Goal: Transaction & Acquisition: Purchase product/service

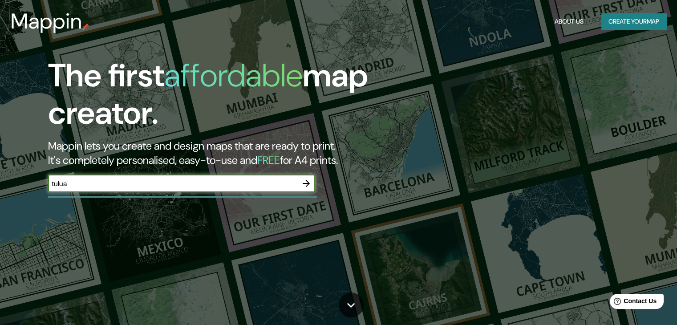
type input "tulua"
click at [308, 184] on icon "button" at bounding box center [306, 183] width 7 height 7
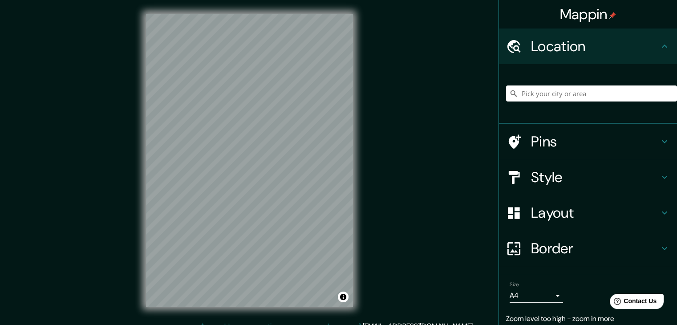
click at [304, 147] on div "© Mapbox © OpenStreetMap Improve this map" at bounding box center [249, 160] width 235 height 321
click at [545, 136] on h4 "Pins" at bounding box center [595, 142] width 128 height 18
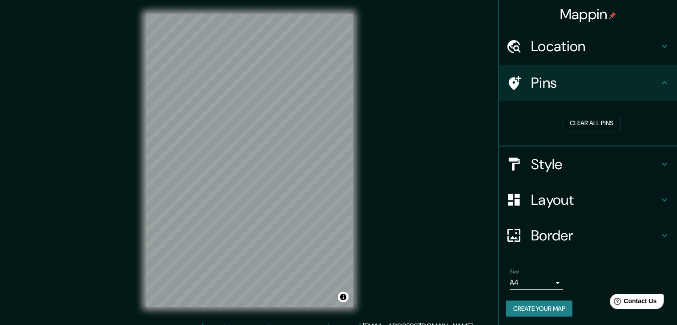
click at [551, 157] on h4 "Style" at bounding box center [595, 164] width 128 height 18
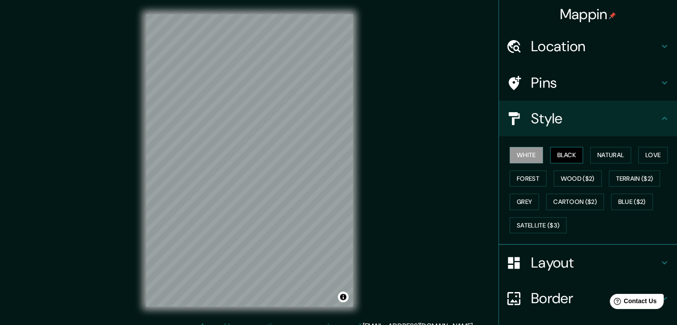
click at [563, 157] on button "Black" at bounding box center [566, 155] width 33 height 16
click at [600, 154] on button "Natural" at bounding box center [610, 155] width 41 height 16
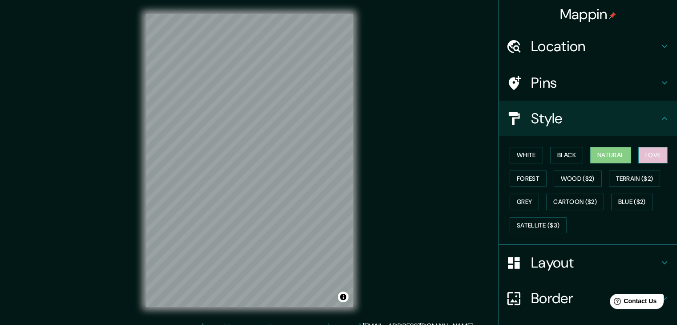
click at [638, 154] on button "Love" at bounding box center [652, 155] width 29 height 16
click at [600, 155] on button "Natural" at bounding box center [610, 155] width 41 height 16
click at [620, 174] on button "Terrain ($2)" at bounding box center [635, 178] width 52 height 16
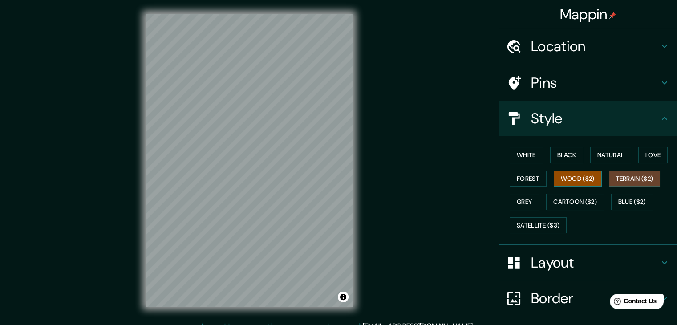
click at [577, 176] on button "Wood ($2)" at bounding box center [578, 178] width 48 height 16
click at [529, 175] on button "Forest" at bounding box center [528, 178] width 37 height 16
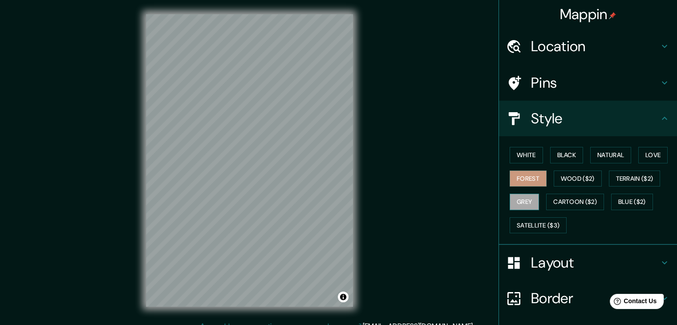
click at [527, 202] on button "Grey" at bounding box center [524, 202] width 29 height 16
click at [561, 198] on button "Cartoon ($2)" at bounding box center [575, 202] width 58 height 16
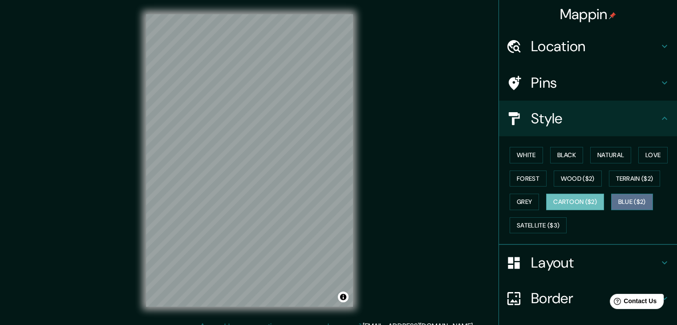
click at [615, 195] on button "Blue ($2)" at bounding box center [632, 202] width 42 height 16
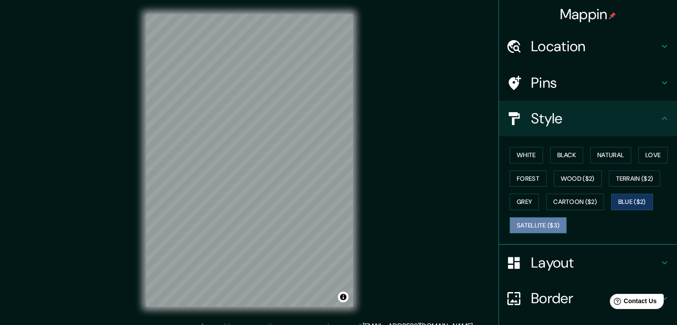
click at [534, 217] on button "Satellite ($3)" at bounding box center [538, 225] width 57 height 16
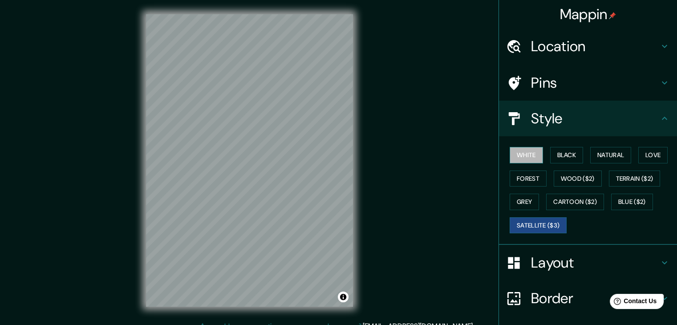
click at [523, 155] on button "White" at bounding box center [526, 155] width 33 height 16
click at [564, 155] on button "Black" at bounding box center [566, 155] width 33 height 16
click at [519, 156] on button "White" at bounding box center [526, 155] width 33 height 16
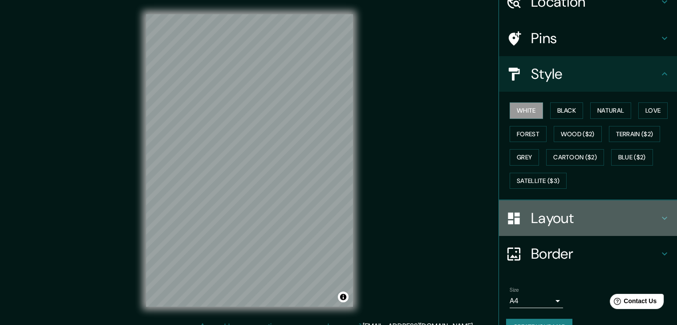
click at [548, 215] on h4 "Layout" at bounding box center [595, 218] width 128 height 18
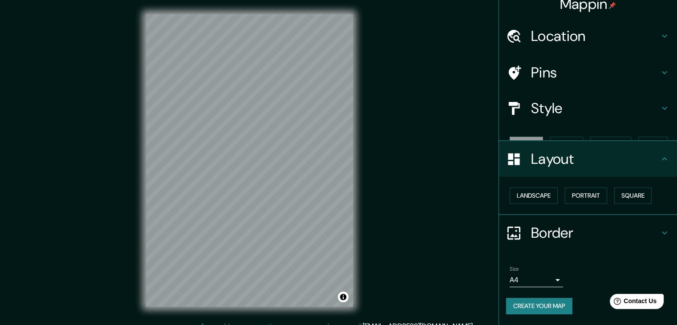
scroll to position [0, 0]
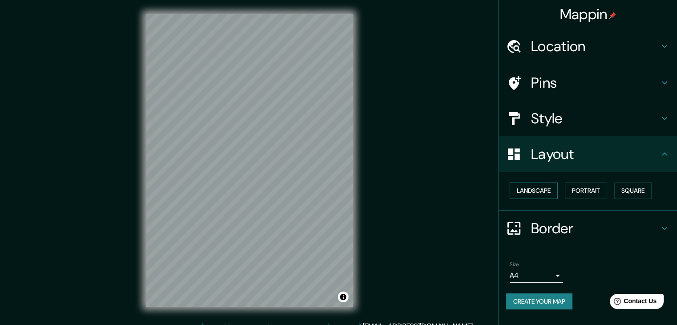
click at [534, 193] on button "Landscape" at bounding box center [534, 190] width 48 height 16
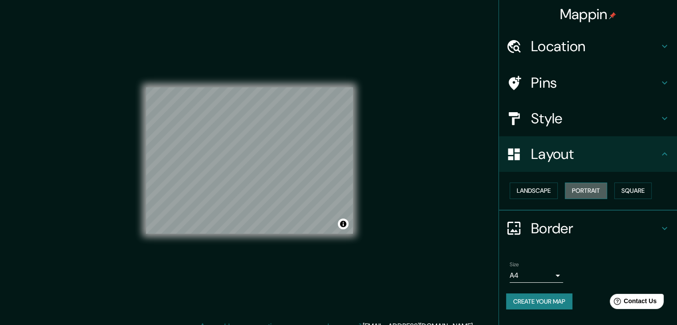
click at [585, 190] on button "Portrait" at bounding box center [586, 190] width 42 height 16
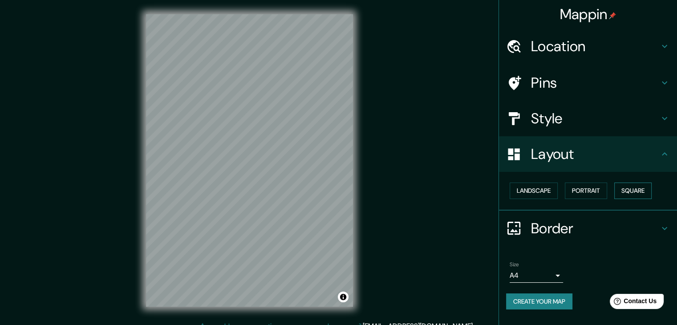
click at [624, 187] on button "Square" at bounding box center [632, 190] width 37 height 16
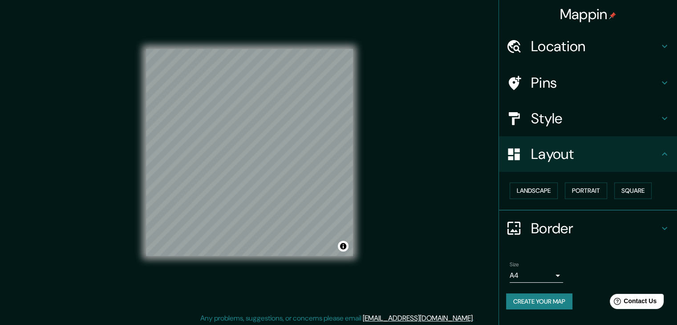
scroll to position [10, 0]
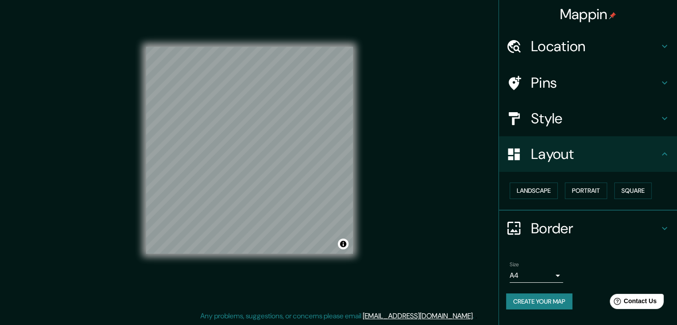
click at [565, 229] on h4 "Border" at bounding box center [595, 228] width 128 height 18
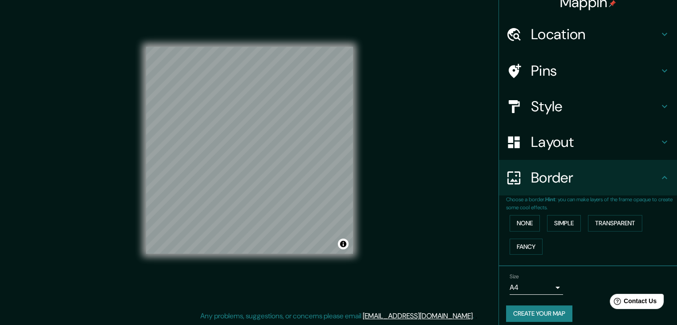
scroll to position [19, 0]
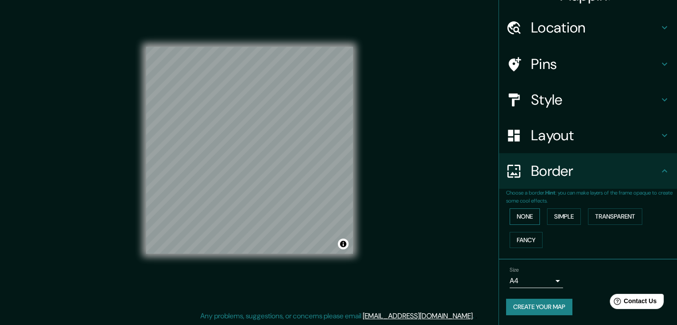
click at [525, 214] on button "None" at bounding box center [525, 216] width 30 height 16
click at [520, 238] on button "Fancy" at bounding box center [526, 240] width 33 height 16
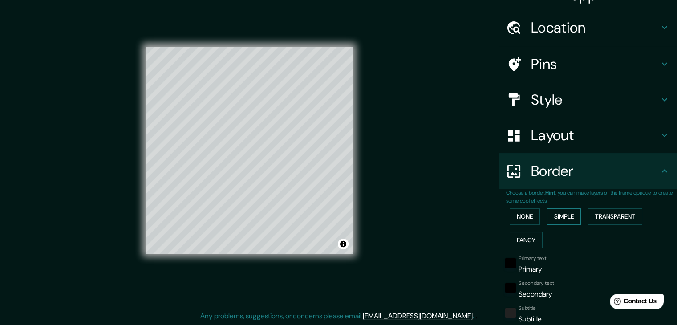
click at [555, 216] on button "Simple" at bounding box center [564, 216] width 34 height 16
click at [611, 213] on button "Transparent" at bounding box center [615, 216] width 54 height 16
click at [516, 211] on button "None" at bounding box center [525, 216] width 30 height 16
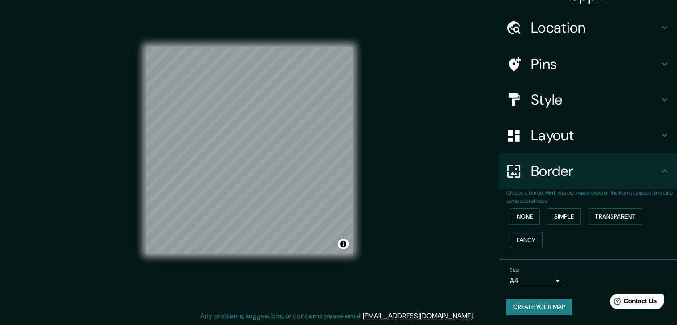
click at [542, 279] on body "Mappin Location Pins Style Layout Border Choose a border. Hint : you can make l…" at bounding box center [338, 152] width 677 height 325
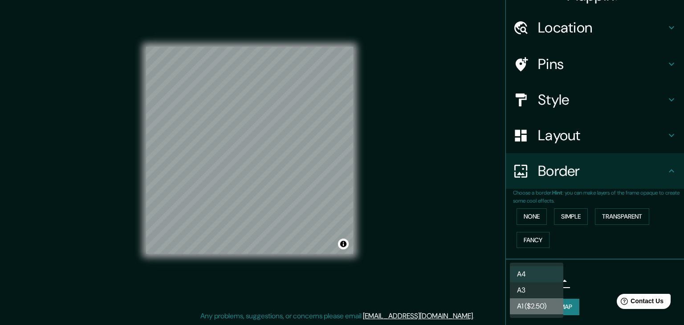
click at [530, 303] on li "A1 ($2.50)" at bounding box center [536, 306] width 53 height 16
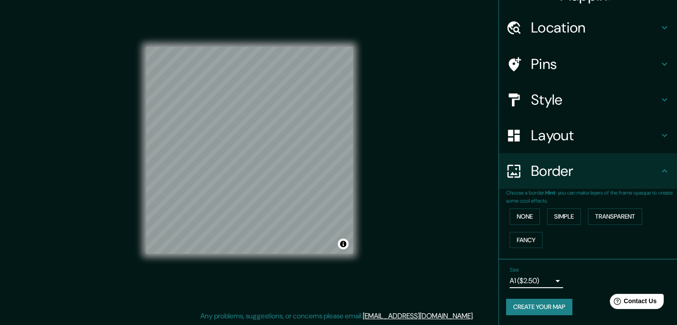
click at [536, 278] on body "Mappin Location Pins Style Layout Border Choose a border. Hint : you can make l…" at bounding box center [338, 152] width 677 height 325
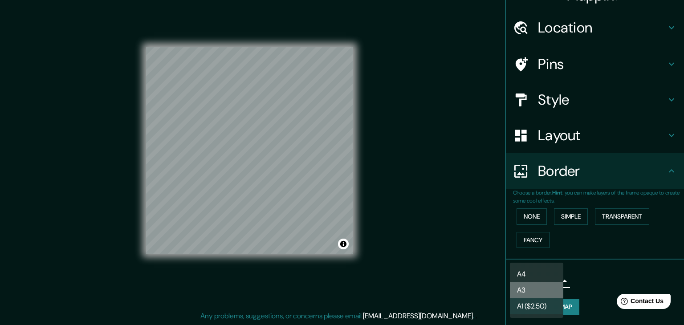
click at [532, 287] on li "A3" at bounding box center [536, 290] width 53 height 16
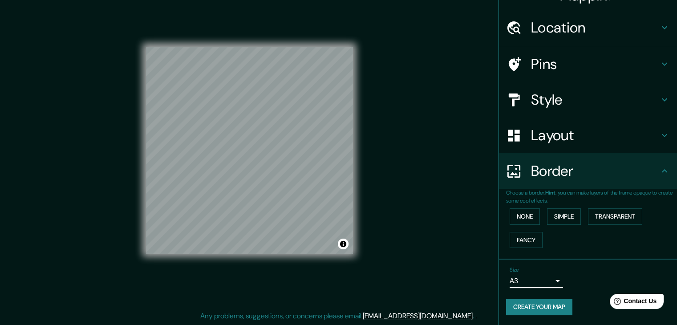
click at [533, 277] on body "Mappin Location Pins Style Layout Border Choose a border. Hint : you can make l…" at bounding box center [338, 152] width 677 height 325
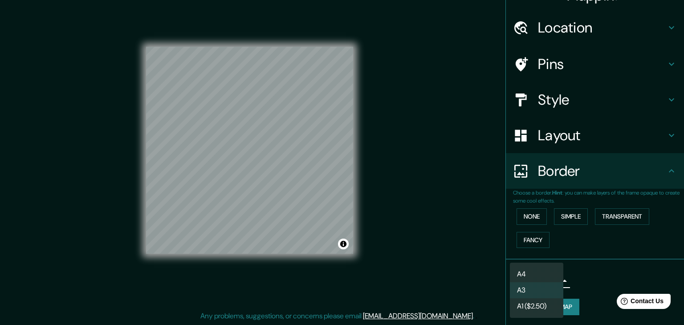
click at [530, 272] on li "A4" at bounding box center [536, 274] width 53 height 16
type input "single"
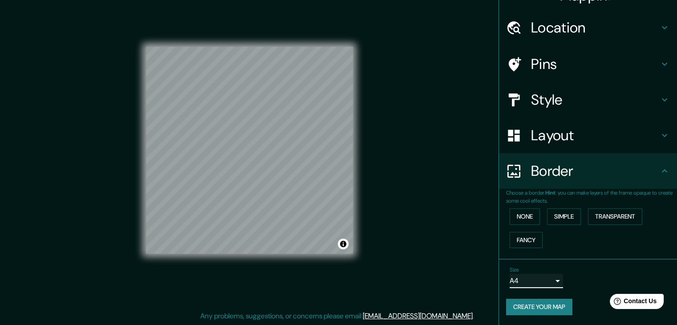
scroll to position [0, 0]
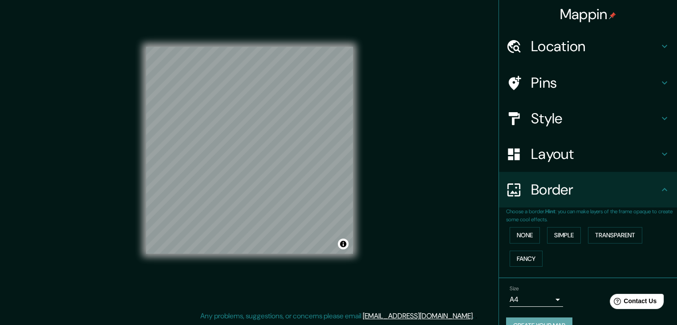
click at [546, 317] on button "Create your map" at bounding box center [539, 325] width 66 height 16
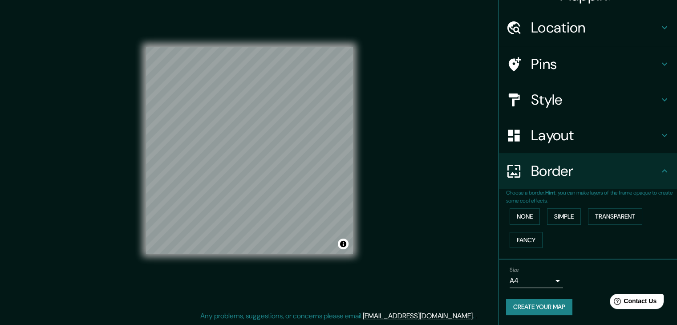
click at [532, 302] on button "Create your map" at bounding box center [539, 307] width 66 height 16
click at [539, 308] on button "Create your map" at bounding box center [539, 307] width 66 height 16
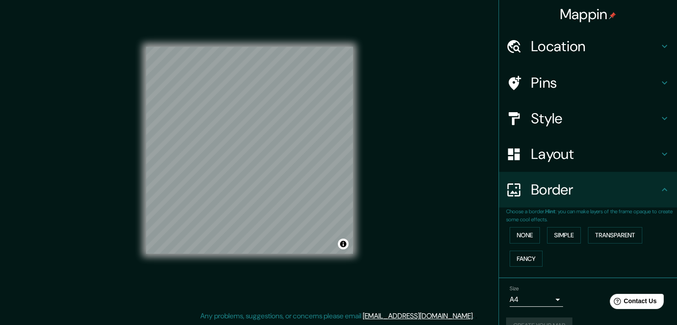
click at [609, 36] on div "Location" at bounding box center [588, 46] width 178 height 36
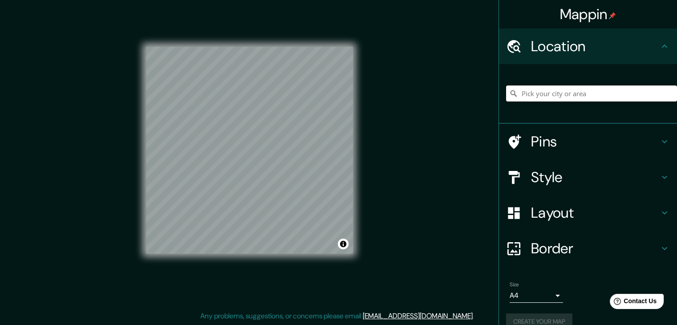
click at [538, 98] on input "Pick your city or area" at bounding box center [591, 93] width 171 height 16
drag, startPoint x: 424, startPoint y: 133, endPoint x: 496, endPoint y: 133, distance: 71.6
click at [424, 133] on div "Mappin Location Pins Style Layout Border Choose a border. Hint : you can make l…" at bounding box center [338, 157] width 677 height 335
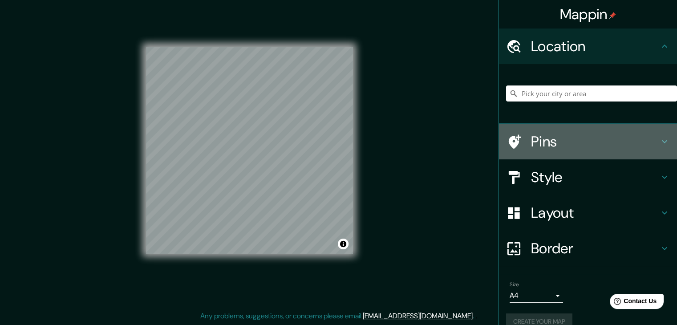
click at [531, 141] on h4 "Pins" at bounding box center [595, 142] width 128 height 18
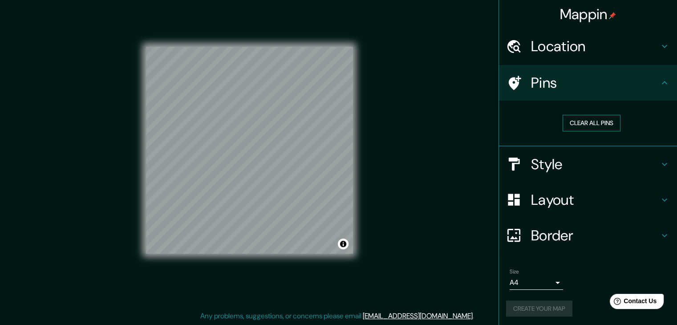
click at [580, 119] on button "Clear all pins" at bounding box center [591, 123] width 58 height 16
click at [292, 171] on div at bounding box center [292, 170] width 7 height 7
click at [291, 152] on div at bounding box center [290, 152] width 7 height 7
click at [279, 132] on div at bounding box center [279, 129] width 7 height 7
click at [271, 114] on div at bounding box center [270, 114] width 7 height 7
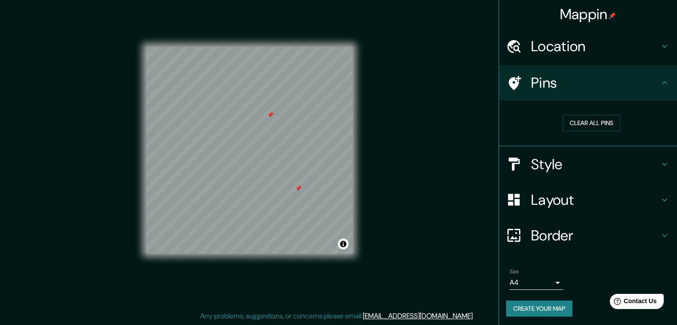
click at [270, 115] on div at bounding box center [270, 114] width 7 height 7
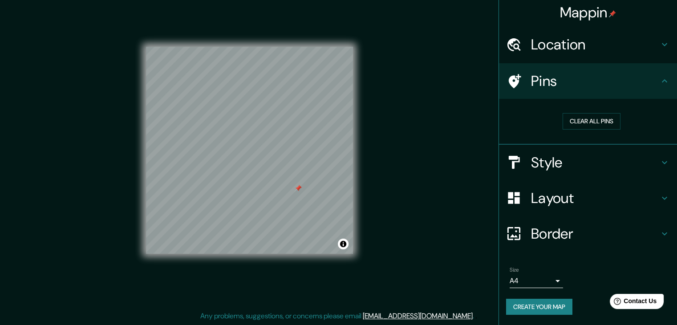
click at [539, 300] on button "Create your map" at bounding box center [539, 307] width 66 height 16
